Goal: Task Accomplishment & Management: Manage account settings

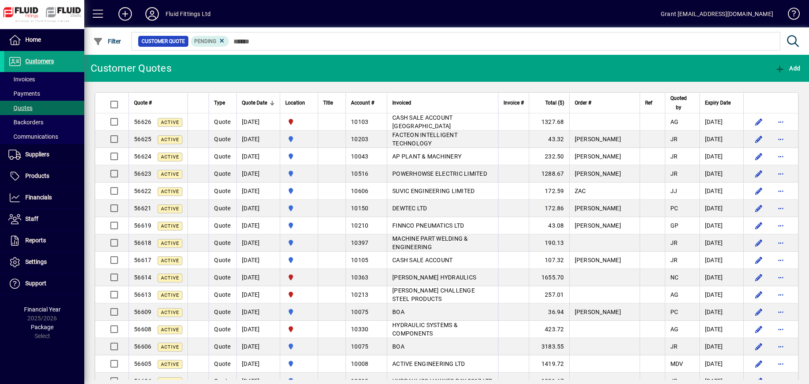
click at [156, 15] on icon at bounding box center [152, 13] width 17 height 13
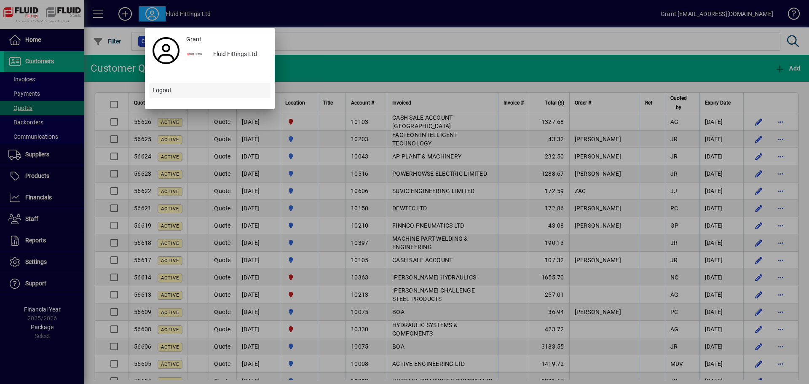
click at [161, 93] on span "Logout" at bounding box center [162, 90] width 19 height 9
